Goal: Task Accomplishment & Management: Manage account settings

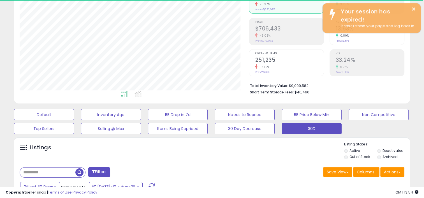
scroll to position [114, 229]
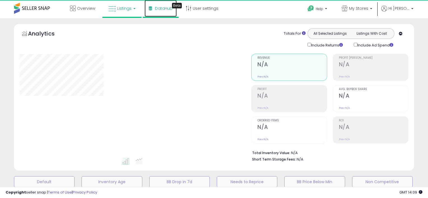
click at [153, 9] on link "DataHub Beta" at bounding box center [160, 8] width 32 height 17
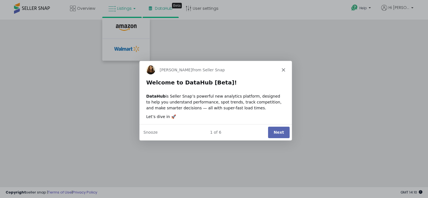
click at [277, 132] on button "Next" at bounding box center [279, 132] width 22 height 11
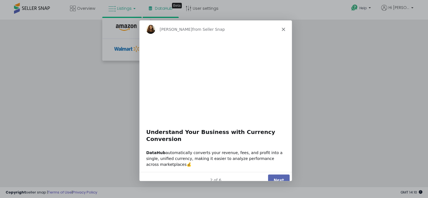
click at [281, 31] on div "Georgie from Seller Snap" at bounding box center [215, 29] width 152 height 18
click at [282, 29] on polygon "Close" at bounding box center [282, 28] width 3 height 3
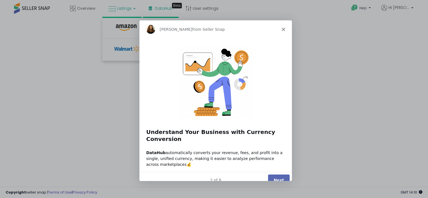
click at [281, 29] on icon "Close" at bounding box center [282, 28] width 3 height 3
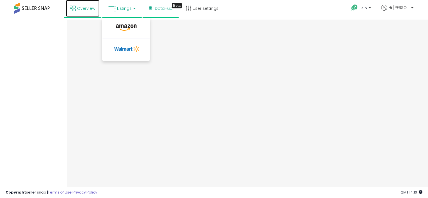
click at [81, 9] on span "Overview" at bounding box center [86, 9] width 18 height 6
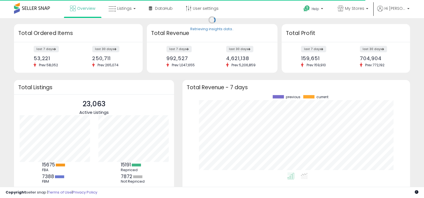
scroll to position [78, 216]
click at [119, 13] on link "Listings" at bounding box center [122, 8] width 36 height 17
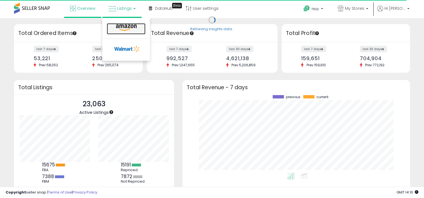
click at [130, 28] on icon at bounding box center [126, 27] width 24 height 7
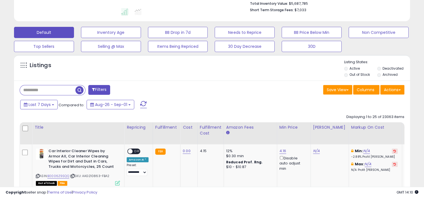
scroll to position [140, 0]
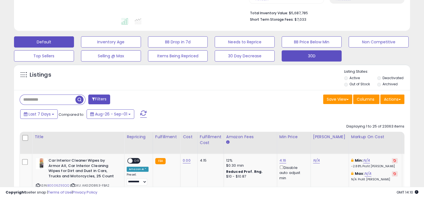
click at [300, 60] on button "30D" at bounding box center [311, 55] width 60 height 11
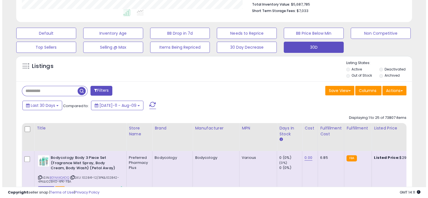
scroll to position [279833, 279718]
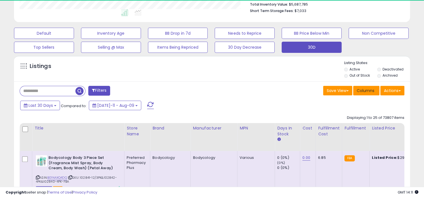
click at [364, 89] on span "Columns" at bounding box center [365, 91] width 18 height 6
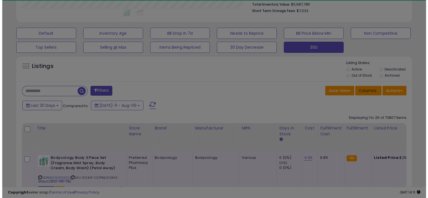
scroll to position [114, 232]
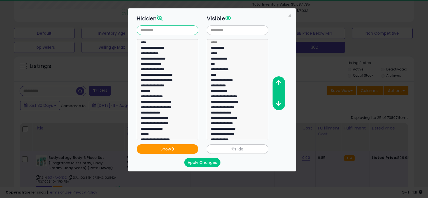
click at [170, 31] on input "text" at bounding box center [168, 30] width 62 height 10
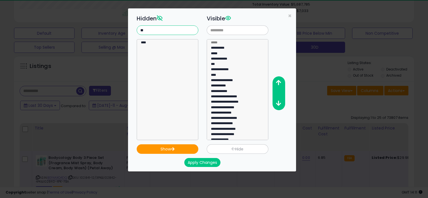
type input "**"
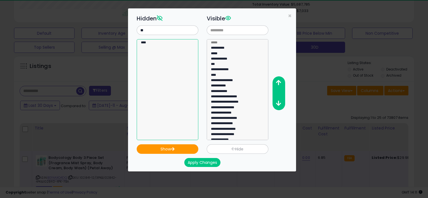
select select "****"
click at [174, 45] on option "****" at bounding box center [165, 43] width 50 height 5
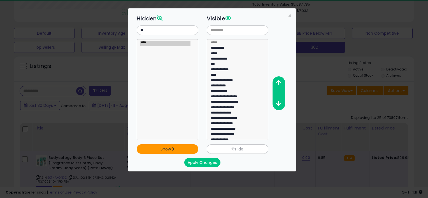
click at [172, 148] on icon "button" at bounding box center [172, 149] width 4 height 4
select select
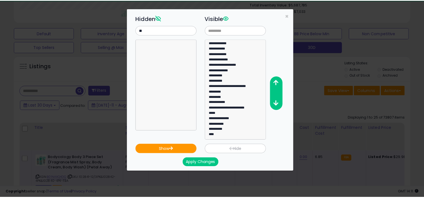
scroll to position [239, 0]
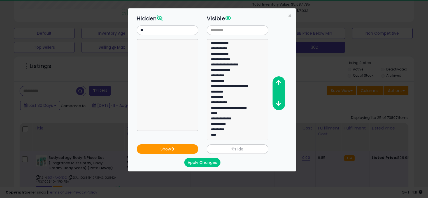
click at [210, 164] on button "Apply Changes" at bounding box center [202, 162] width 36 height 9
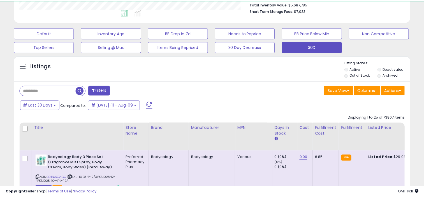
scroll to position [279833, 279718]
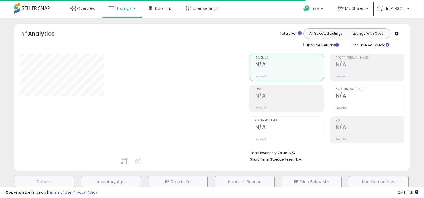
scroll to position [149, 0]
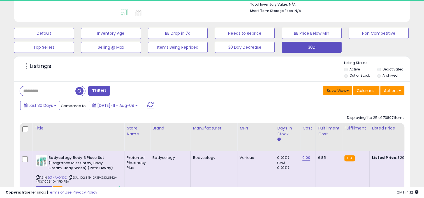
click at [347, 92] on button "Save View" at bounding box center [337, 91] width 29 height 10
click at [337, 111] on link "Update Current View" at bounding box center [321, 112] width 60 height 9
click at [391, 92] on button "Actions" at bounding box center [392, 91] width 24 height 10
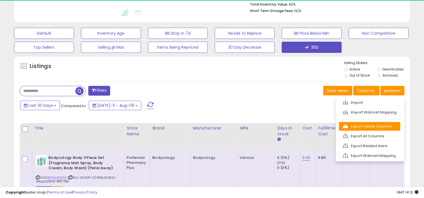
click at [379, 127] on link "Export Visible Columns" at bounding box center [368, 126] width 61 height 9
